Goal: Information Seeking & Learning: Learn about a topic

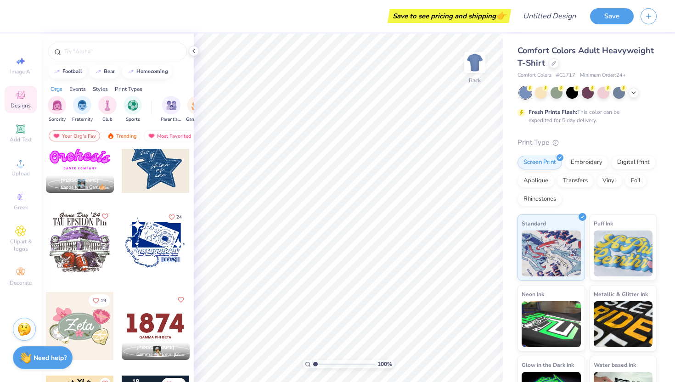
scroll to position [1305, 0]
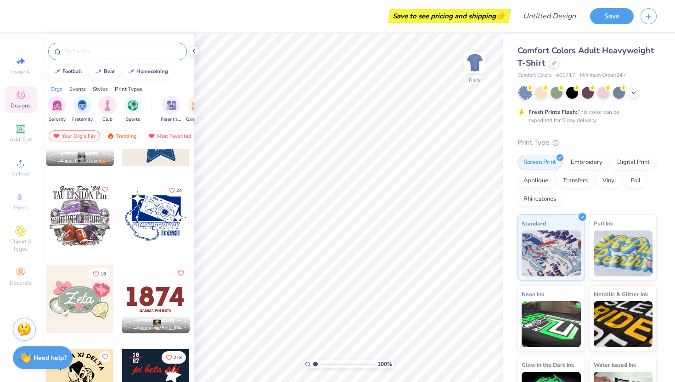
click at [104, 56] on div at bounding box center [117, 51] width 139 height 17
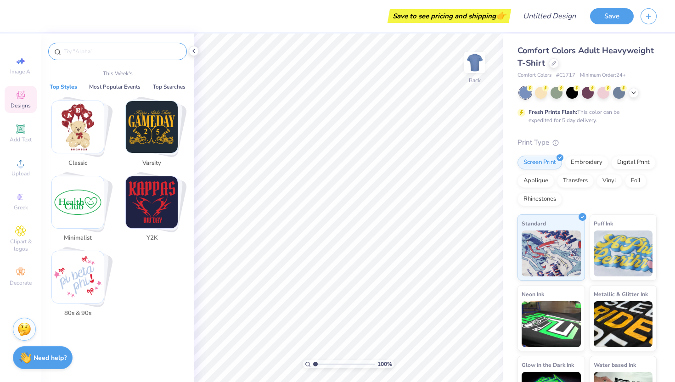
click at [95, 52] on input "text" at bounding box center [122, 51] width 118 height 9
click at [114, 88] on button "Most Popular Events" at bounding box center [114, 86] width 57 height 9
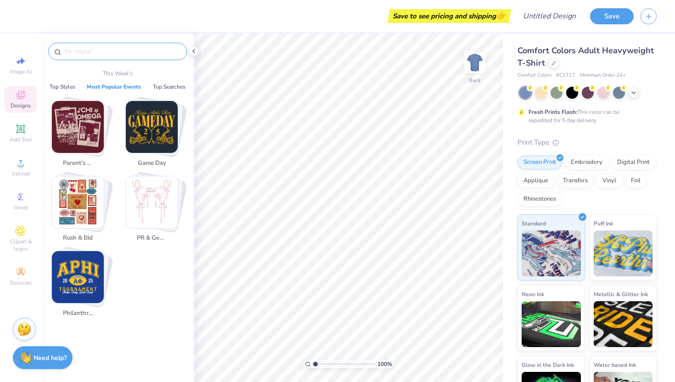
click at [89, 198] on img "Stack Card Button Rush & Bid" at bounding box center [78, 202] width 52 height 52
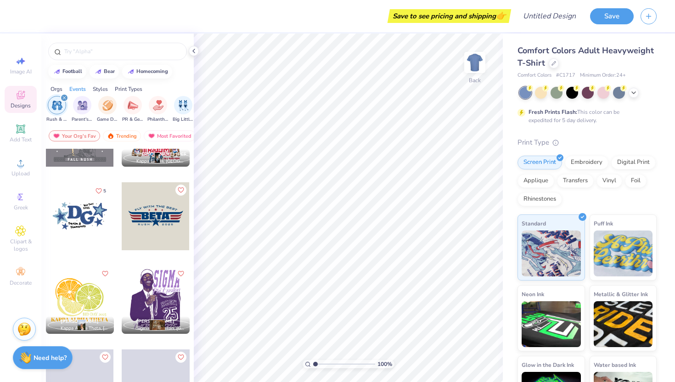
scroll to position [1587, 0]
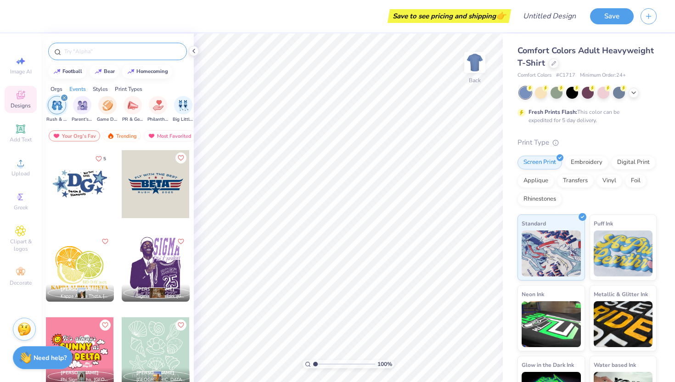
click at [93, 56] on div at bounding box center [117, 51] width 139 height 17
click at [92, 52] on input "text" at bounding box center [122, 51] width 118 height 9
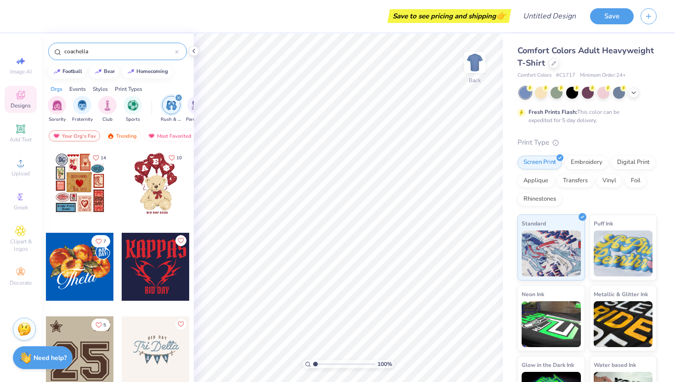
type input "coachella"
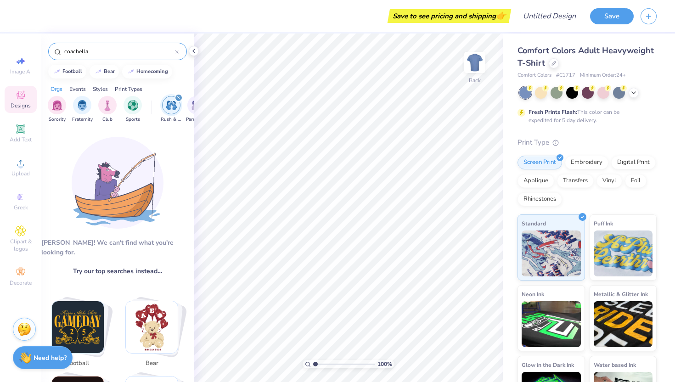
drag, startPoint x: 94, startPoint y: 53, endPoint x: 39, endPoint y: 53, distance: 54.7
click at [39, 53] on div "Save to see pricing and shipping 👉 Design Title Save Image AI Designs Add Text …" at bounding box center [337, 191] width 675 height 382
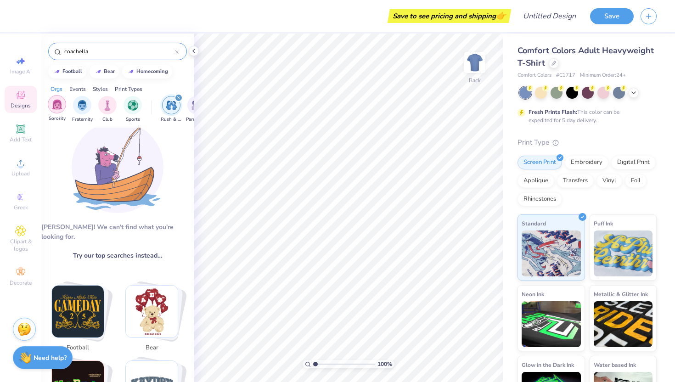
click at [57, 103] on img "filter for Sorority" at bounding box center [57, 104] width 11 height 11
click at [59, 106] on img "filter for Sorority" at bounding box center [57, 105] width 11 height 11
click at [175, 49] on div at bounding box center [177, 51] width 4 height 8
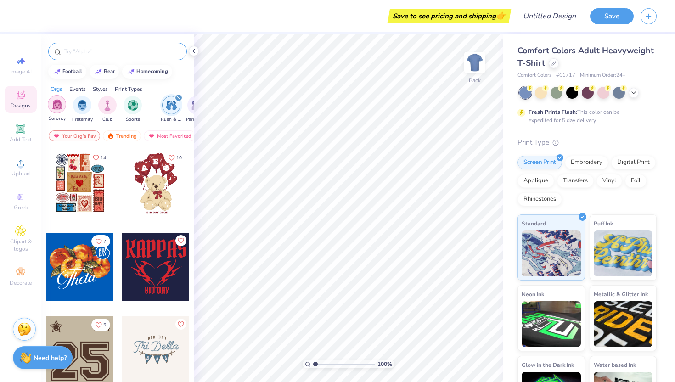
click at [57, 106] on img "filter for Sorority" at bounding box center [57, 104] width 11 height 11
click at [77, 87] on div "Events" at bounding box center [77, 89] width 17 height 8
click at [124, 87] on div "Print Types" at bounding box center [129, 89] width 28 height 8
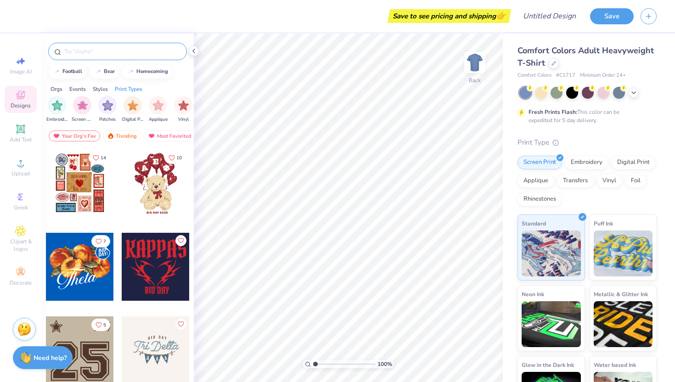
click at [107, 89] on div "Styles" at bounding box center [100, 89] width 15 height 8
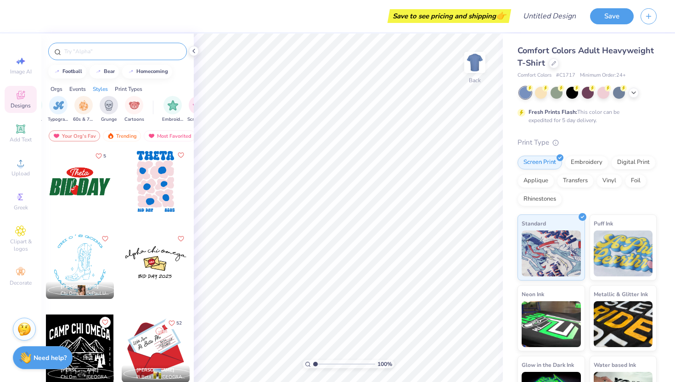
scroll to position [1755, 0]
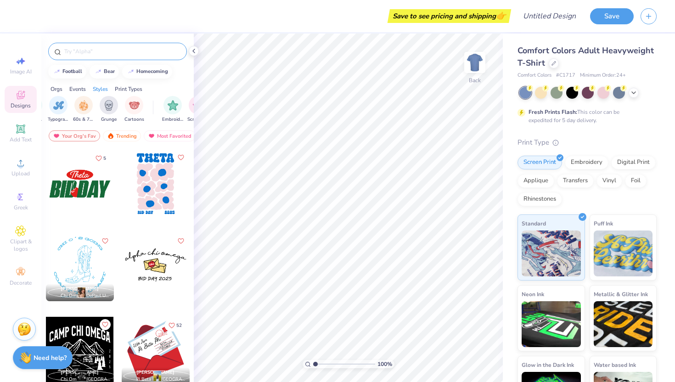
click at [158, 190] on div at bounding box center [156, 184] width 68 height 68
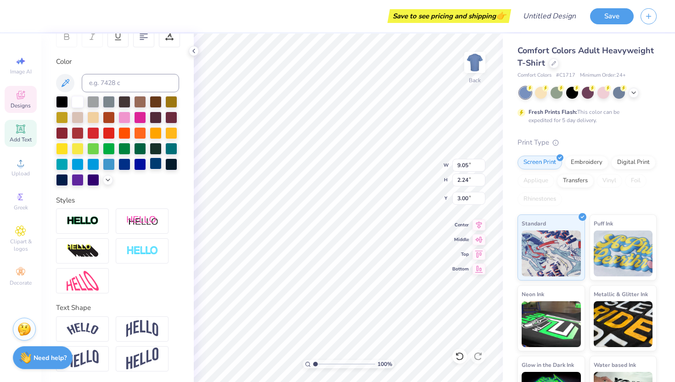
scroll to position [0, 0]
type textarea "A"
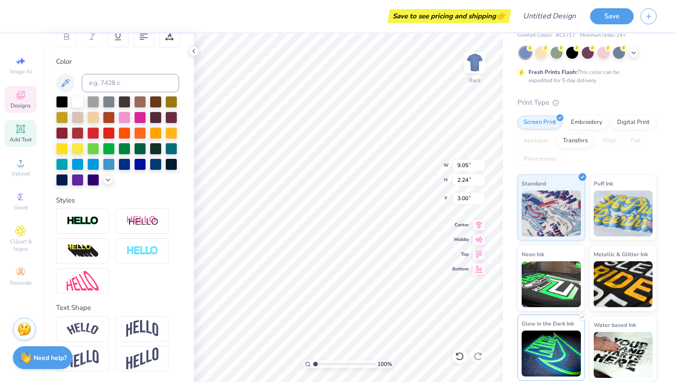
click at [550, 351] on img at bounding box center [551, 354] width 59 height 46
